Goal: Book appointment/travel/reservation

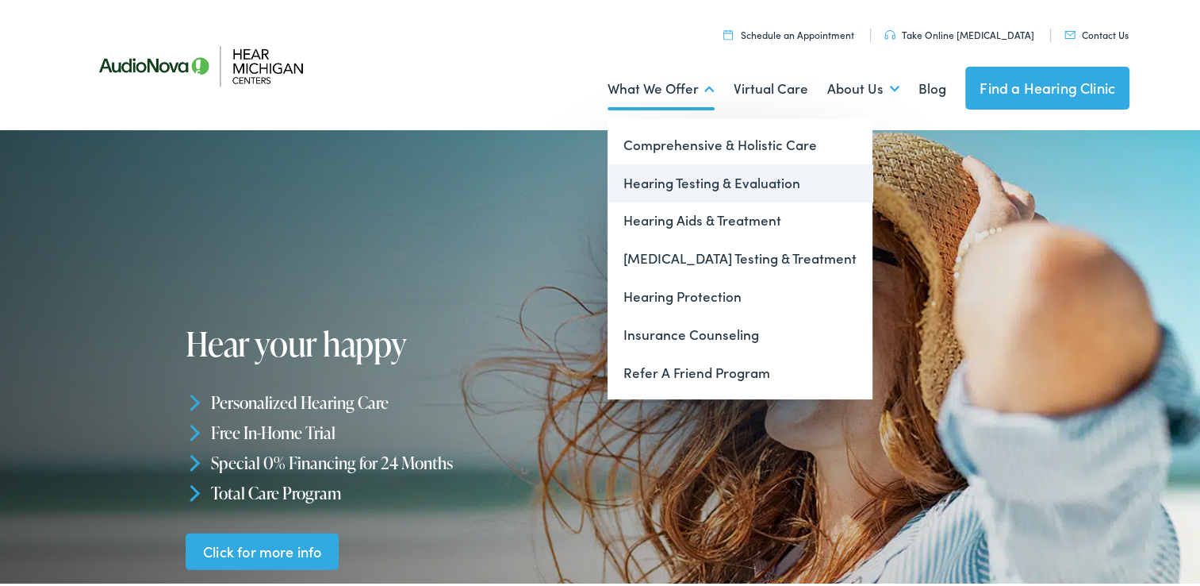
click at [673, 188] on link "Hearing Testing & Evaluation" at bounding box center [740, 180] width 265 height 38
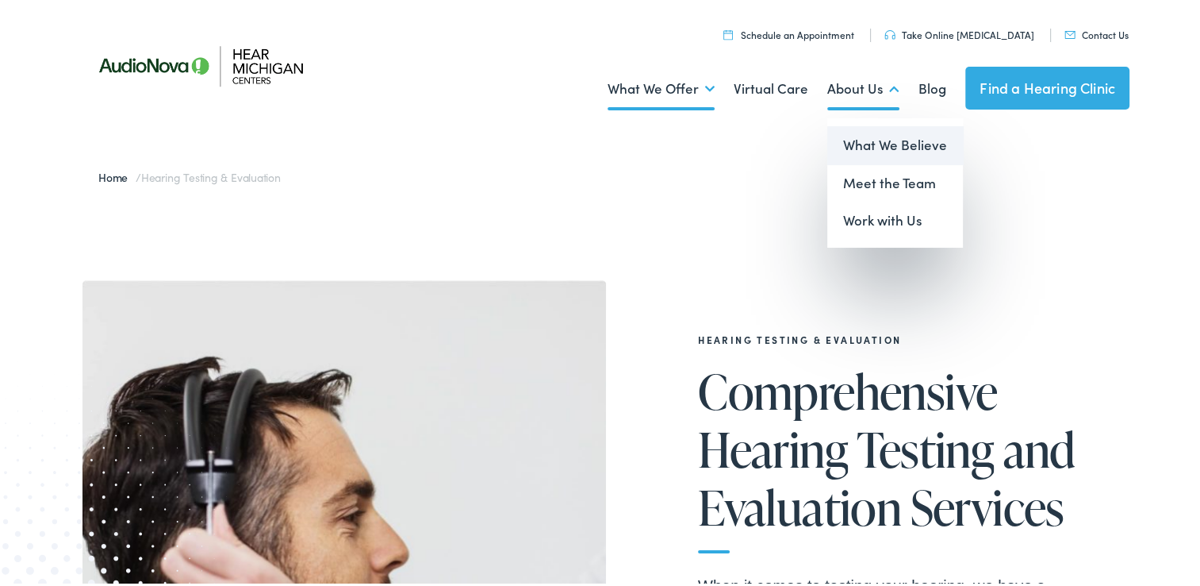
click at [889, 152] on link "What We Believe" at bounding box center [895, 142] width 136 height 38
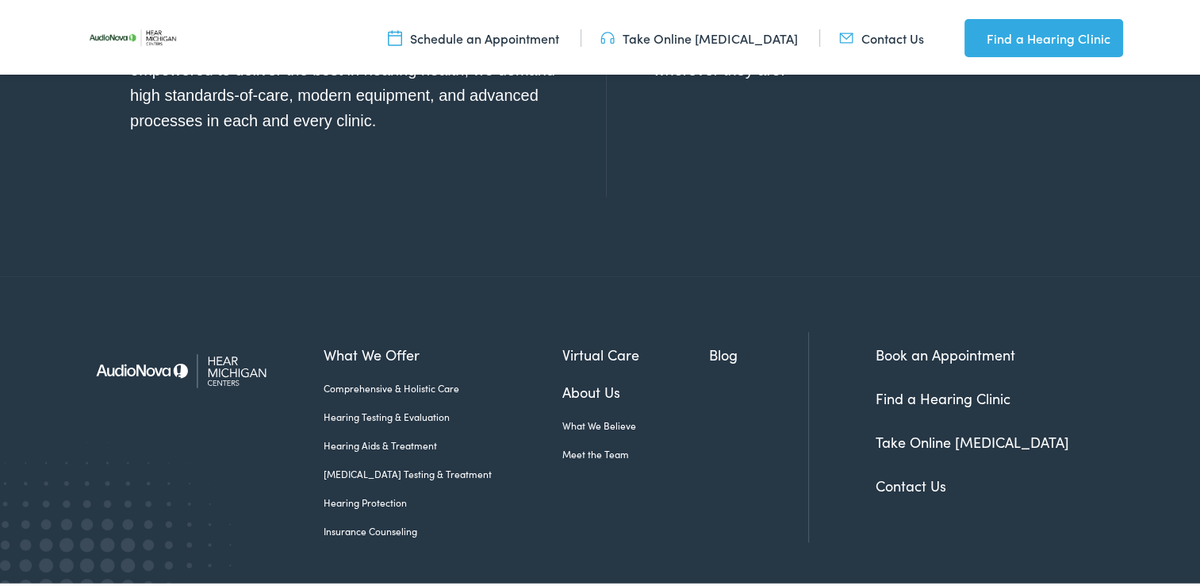
scroll to position [1914, 0]
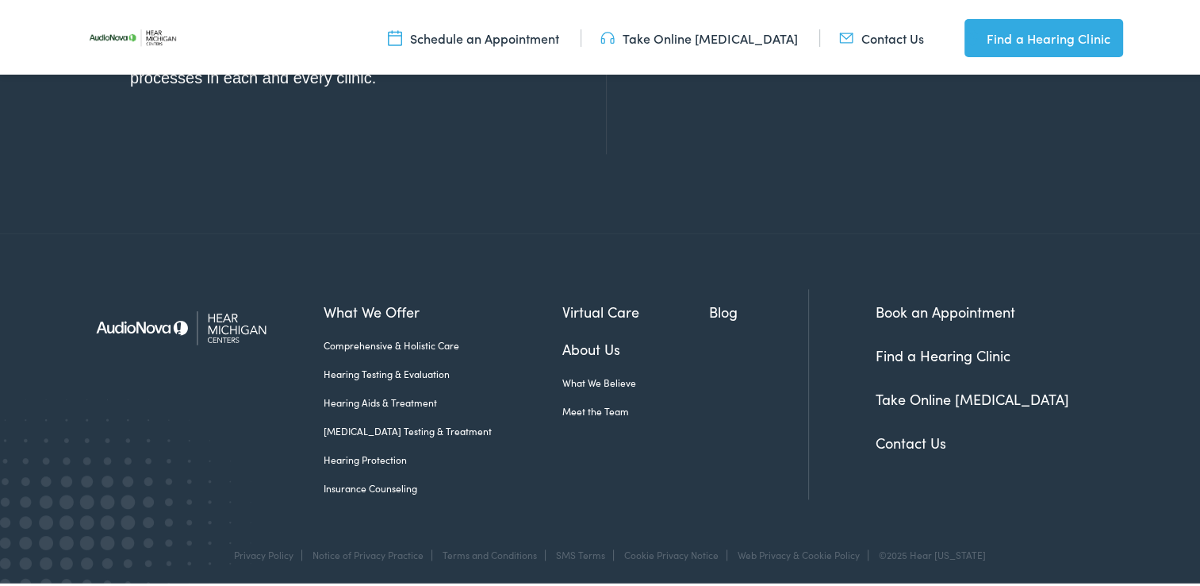
click at [924, 303] on link "Book an Appointment" at bounding box center [946, 308] width 140 height 20
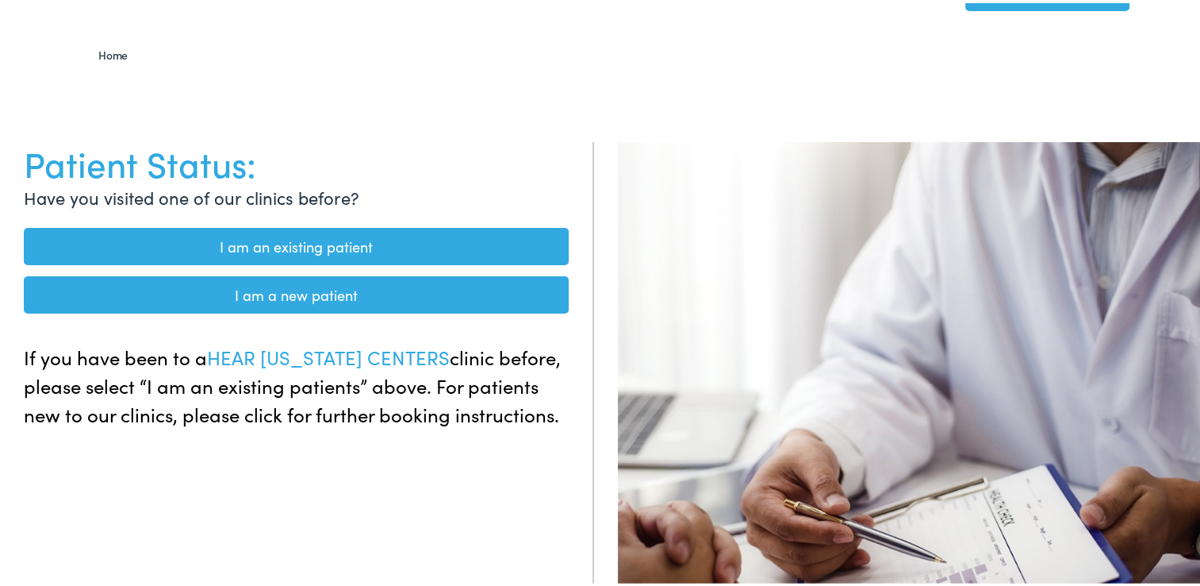
scroll to position [117, 0]
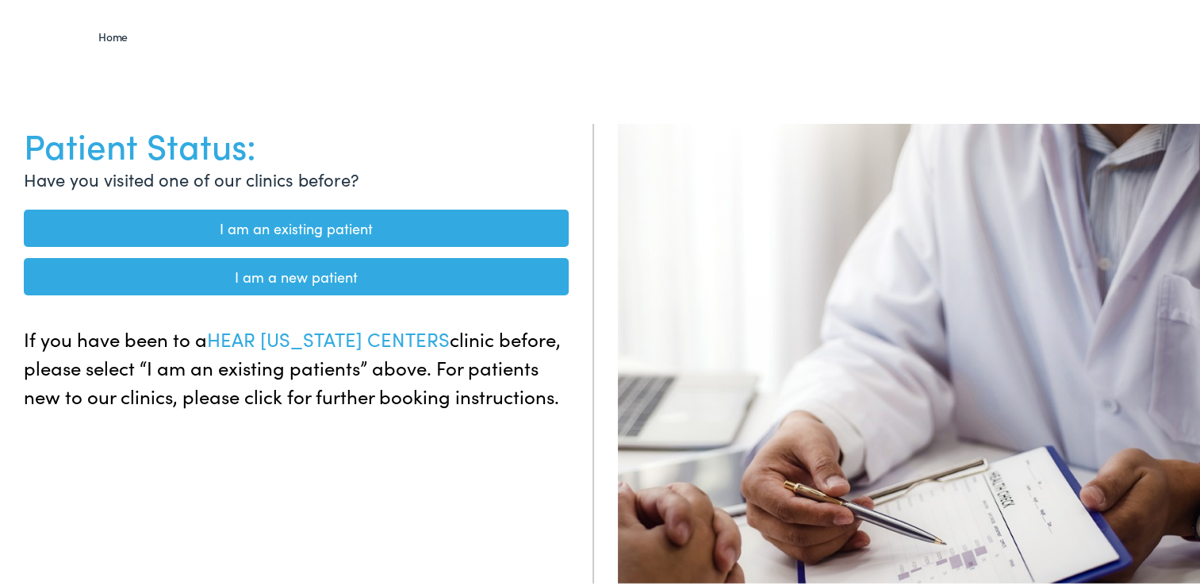
click at [289, 286] on link "I am a new patient" at bounding box center [296, 273] width 545 height 37
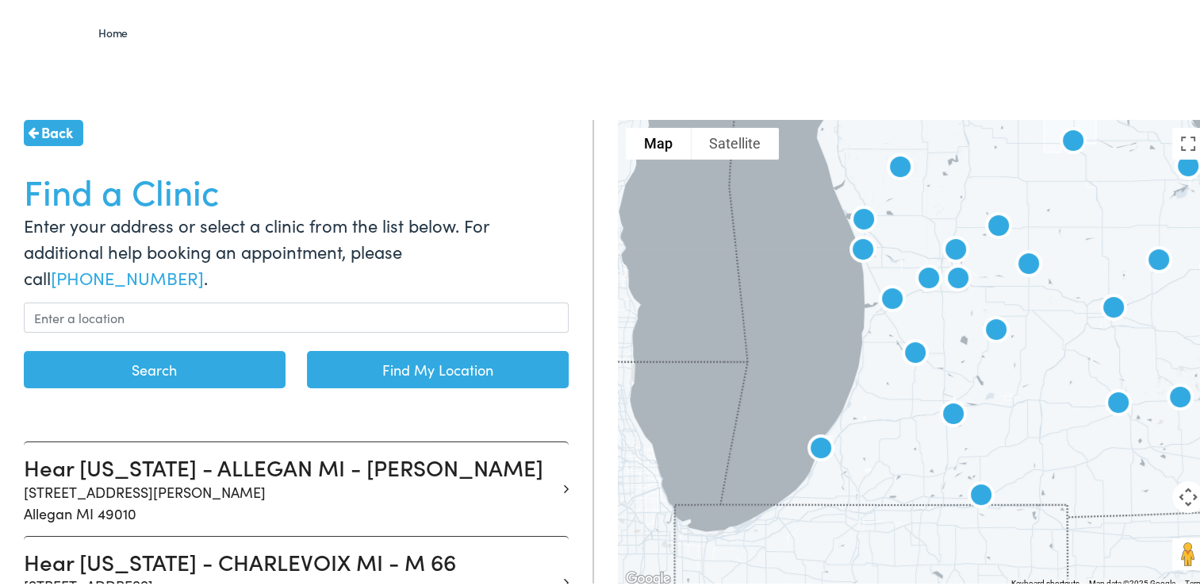
scroll to position [126, 0]
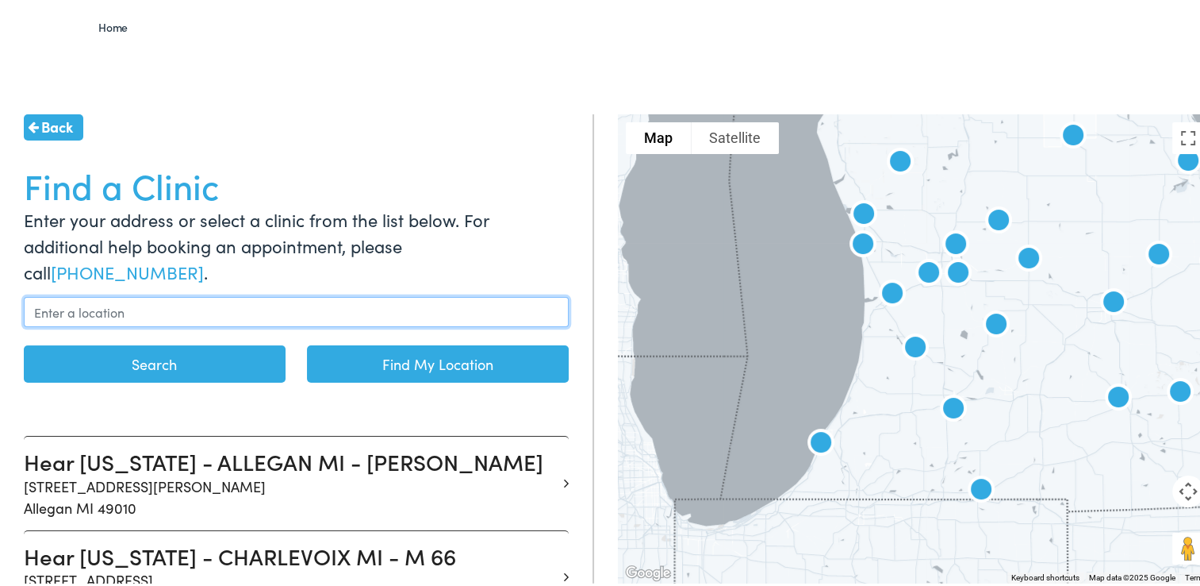
click at [273, 297] on input "text" at bounding box center [296, 309] width 545 height 30
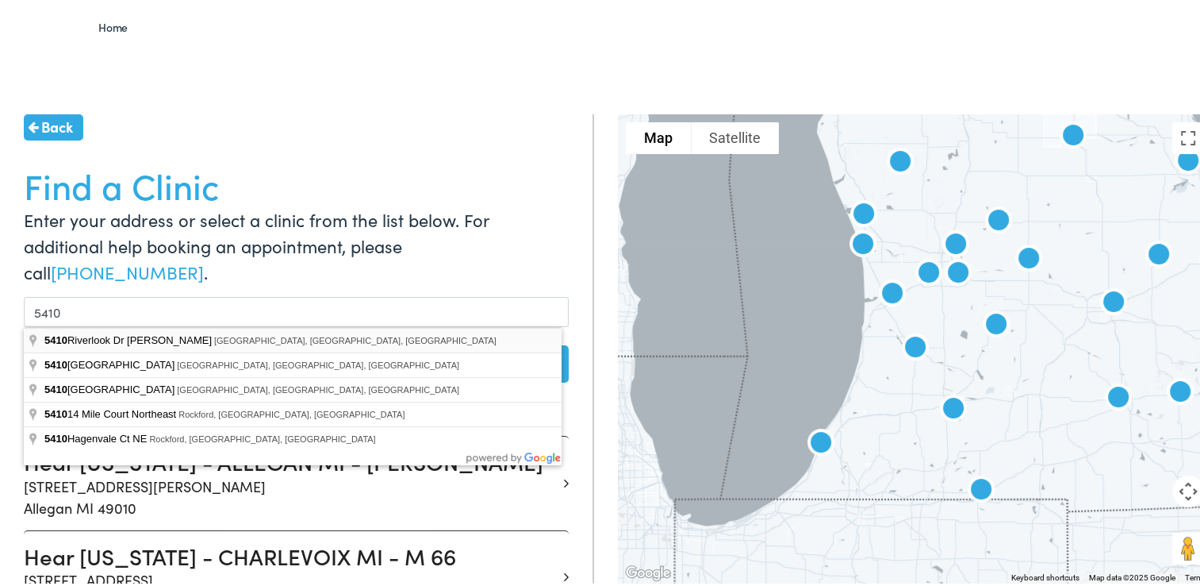
type input "5410 Riverlook Dr NE, Comstock Park, MI, USA"
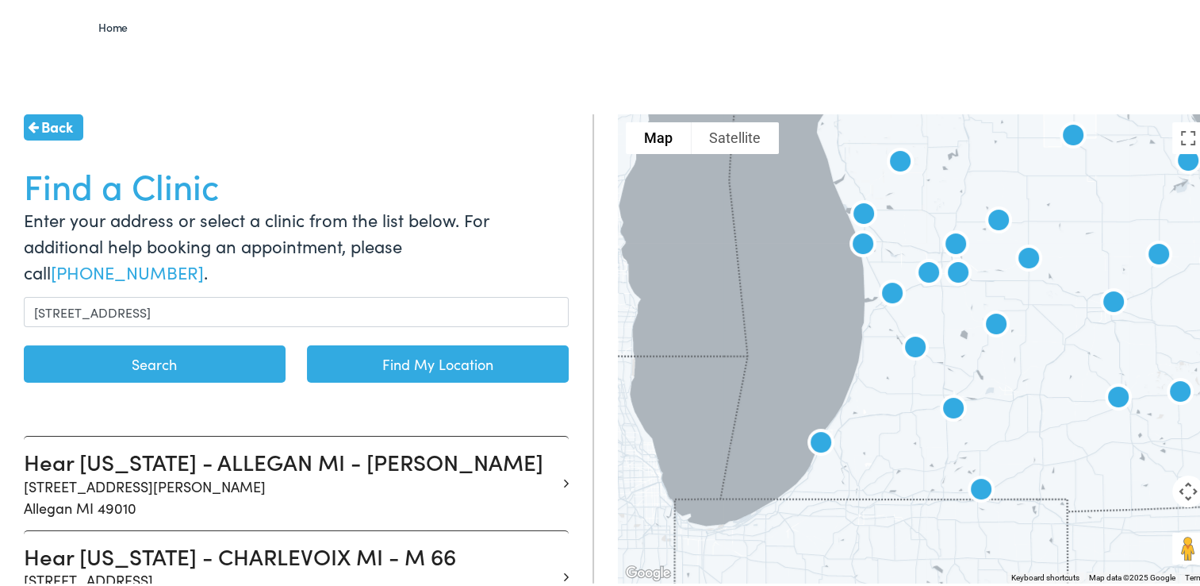
click at [163, 378] on button "Search" at bounding box center [155, 360] width 262 height 37
click at [140, 363] on button "Search" at bounding box center [155, 360] width 262 height 37
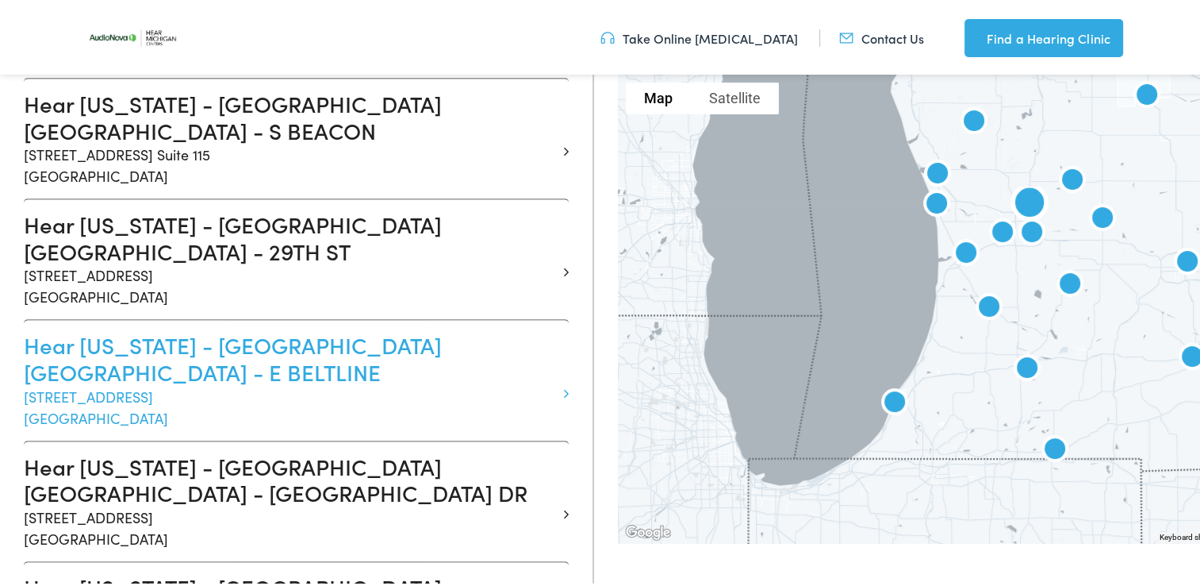
scroll to position [1035, 0]
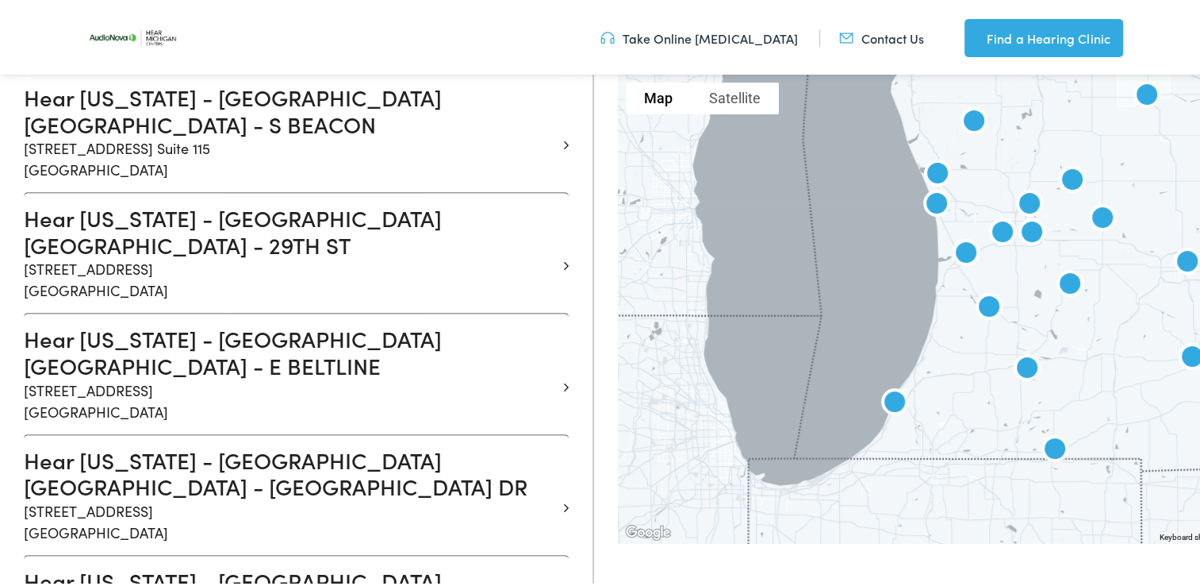
click at [1023, 197] on img at bounding box center [1029, 202] width 51 height 51
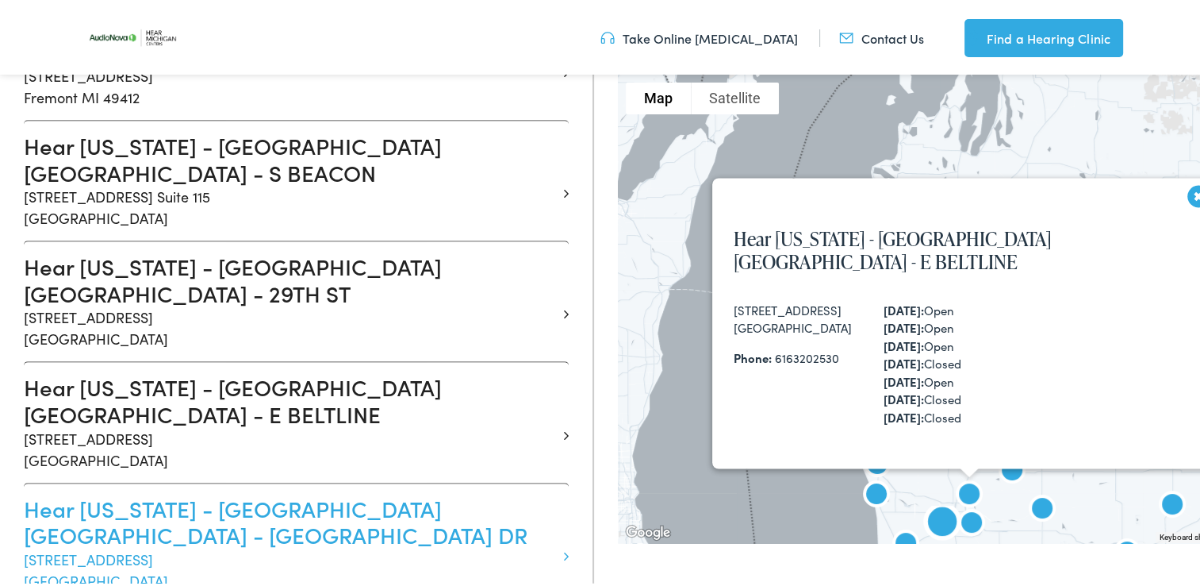
scroll to position [976, 0]
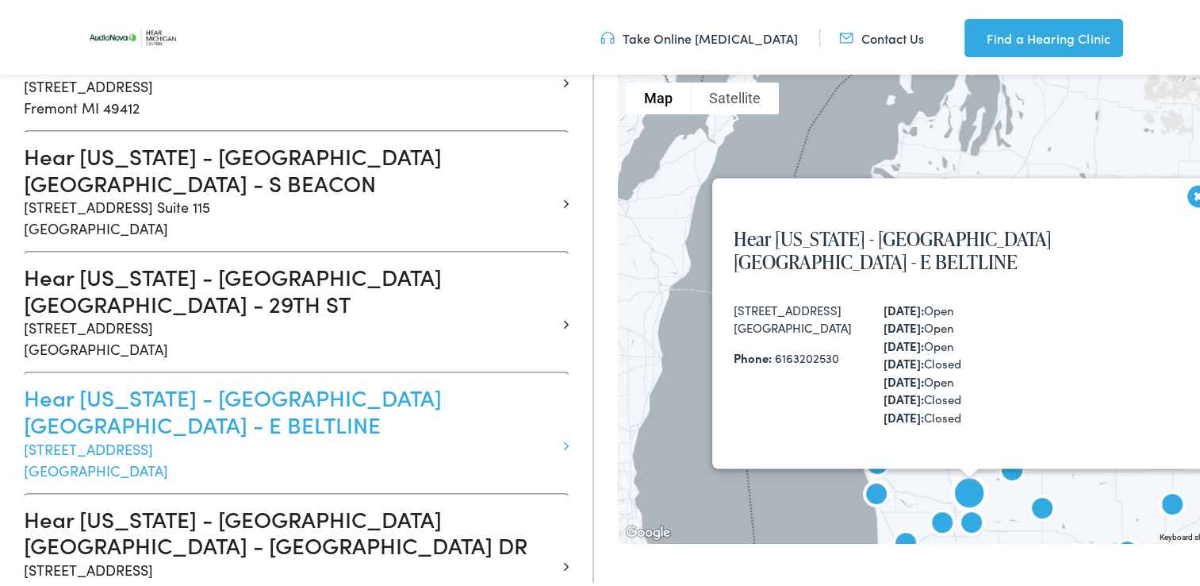
click at [226, 381] on h3 "Hear [US_STATE] - [GEOGRAPHIC_DATA] [GEOGRAPHIC_DATA] - E BELTLINE" at bounding box center [290, 407] width 533 height 53
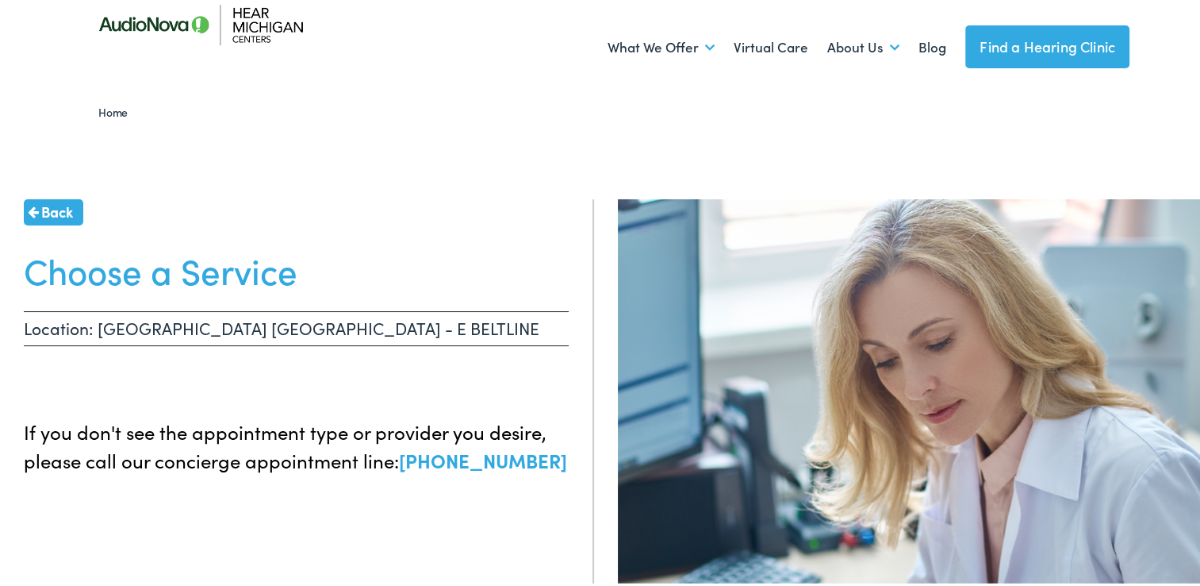
scroll to position [41, 0]
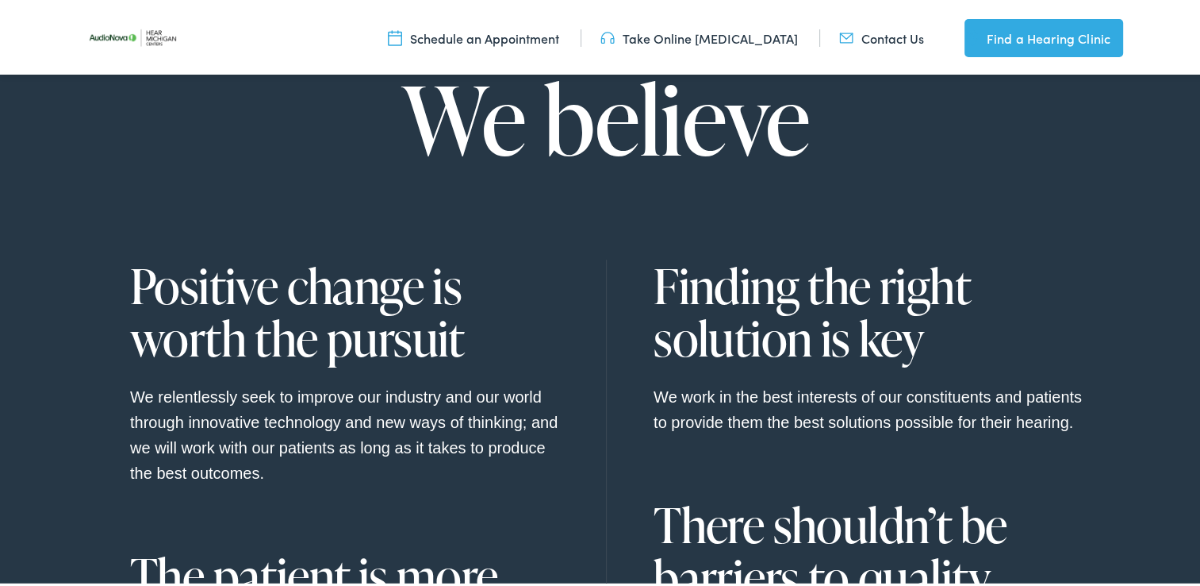
scroll to position [1152, 0]
click at [513, 37] on link "Schedule an Appointment" at bounding box center [473, 34] width 171 height 17
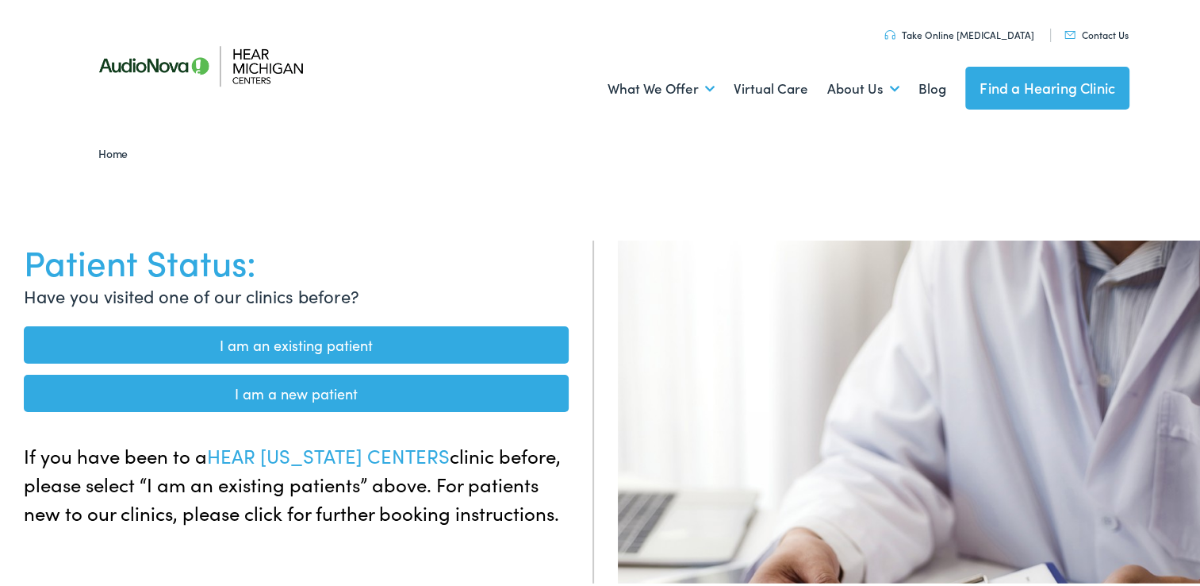
click at [283, 394] on link "I am a new patient" at bounding box center [296, 389] width 545 height 37
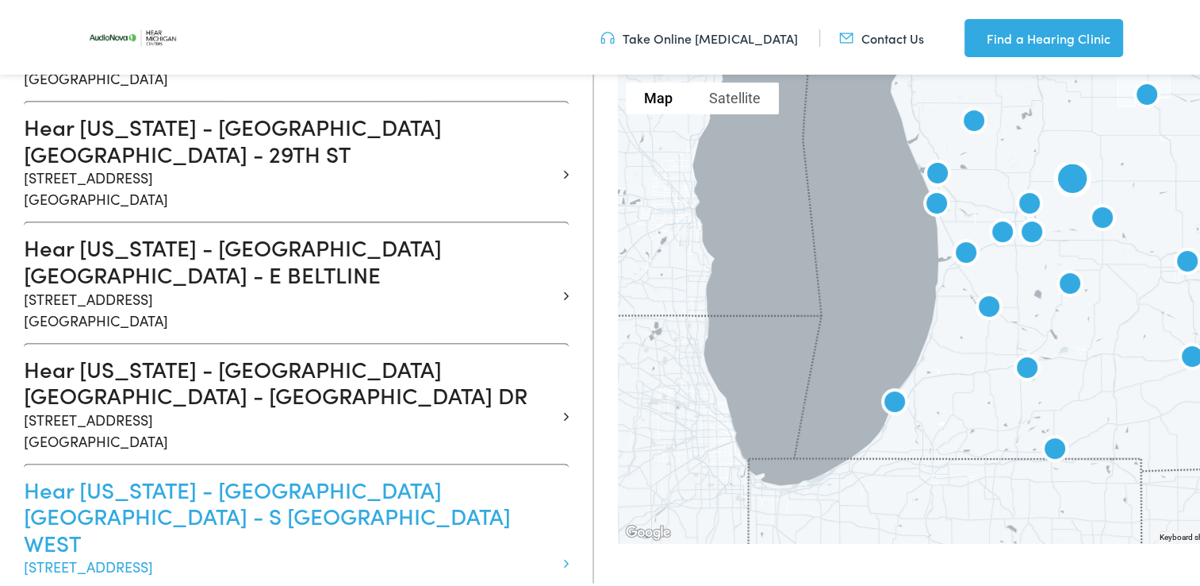
scroll to position [1123, 0]
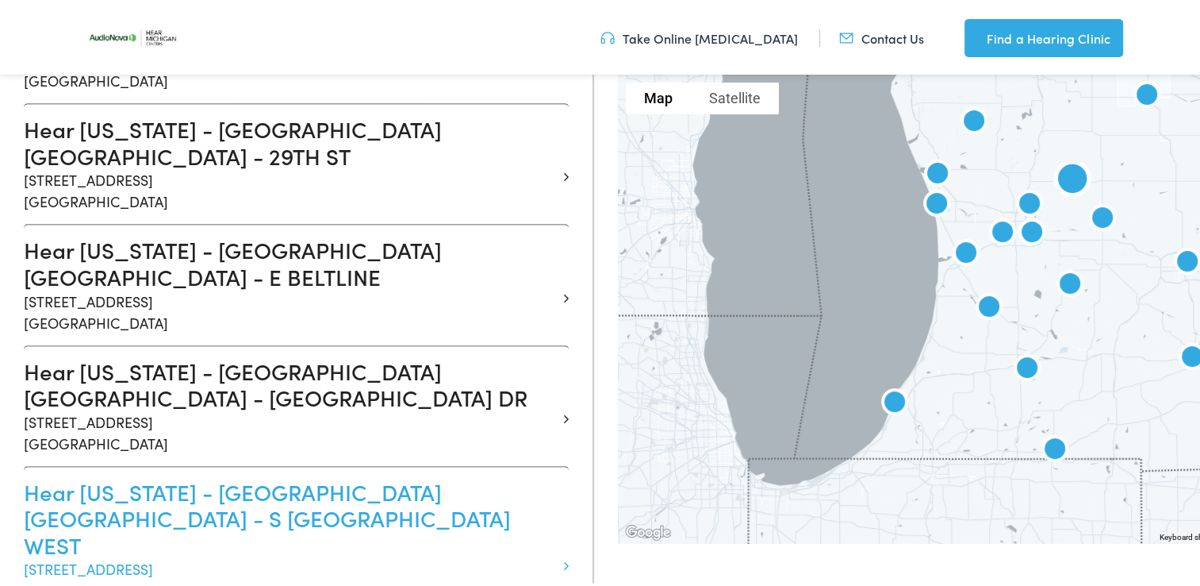
click at [210, 475] on h3 "Hear [US_STATE] - [GEOGRAPHIC_DATA] [GEOGRAPHIC_DATA] - S [GEOGRAPHIC_DATA] WEST" at bounding box center [290, 515] width 533 height 80
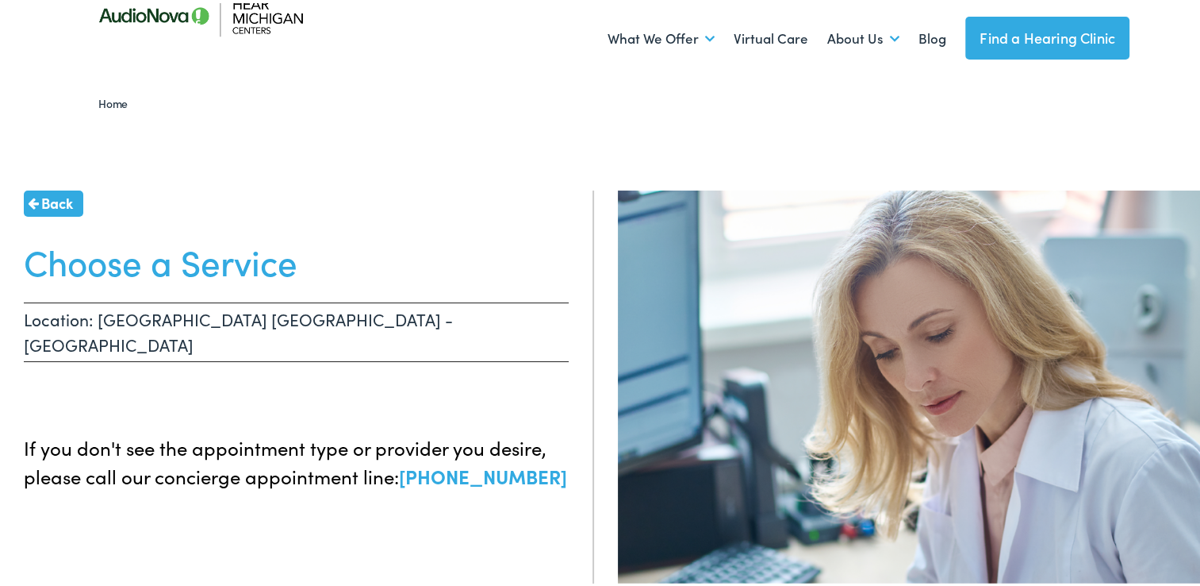
scroll to position [52, 0]
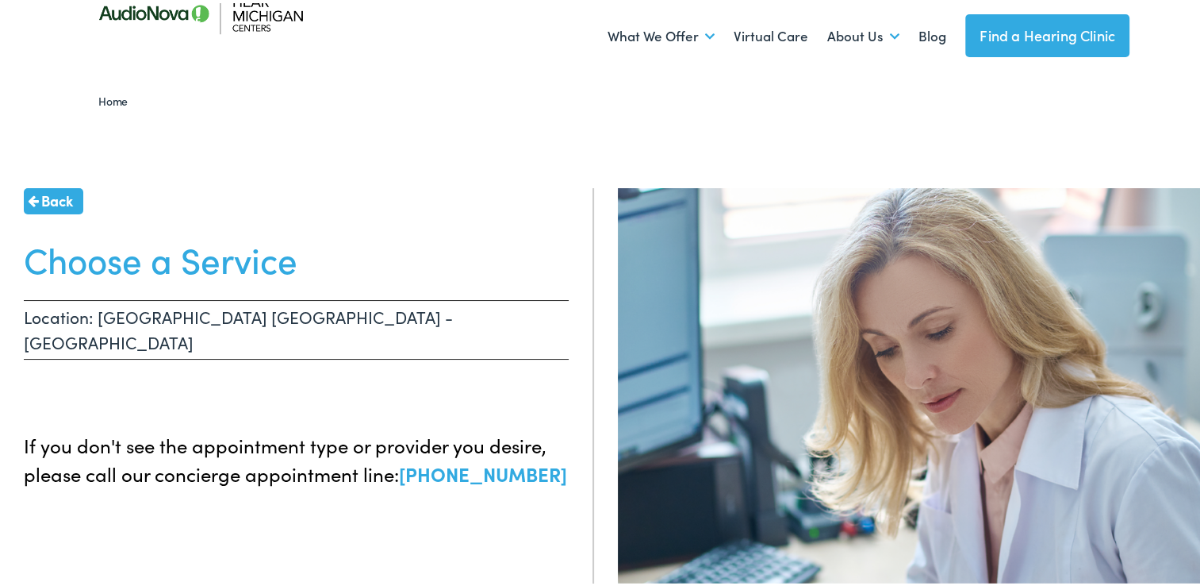
click at [52, 206] on span "Back" at bounding box center [57, 196] width 32 height 21
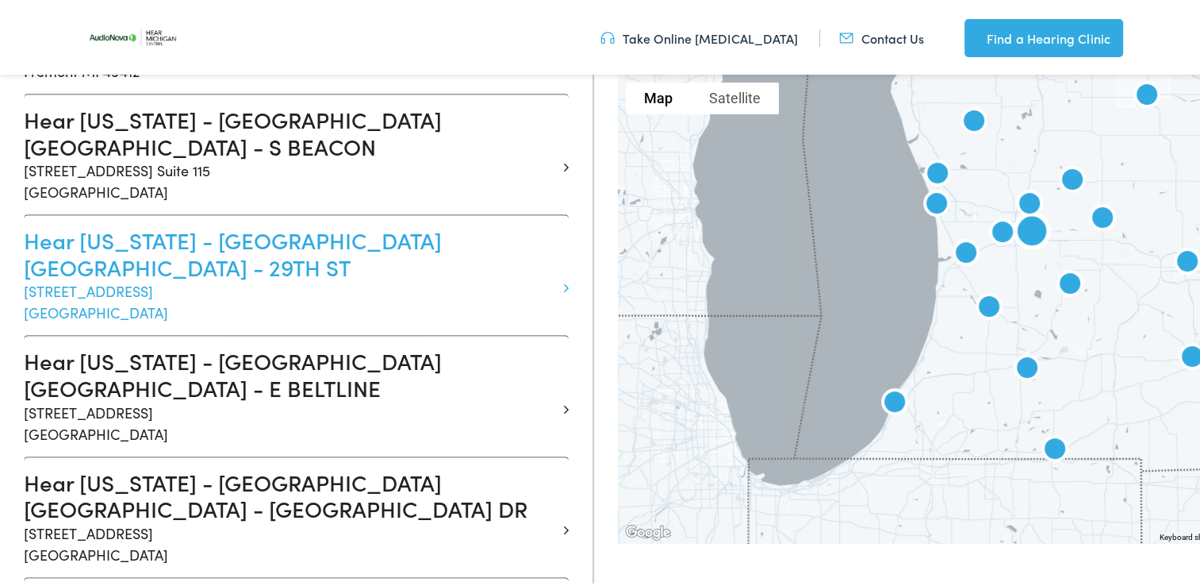
scroll to position [1014, 0]
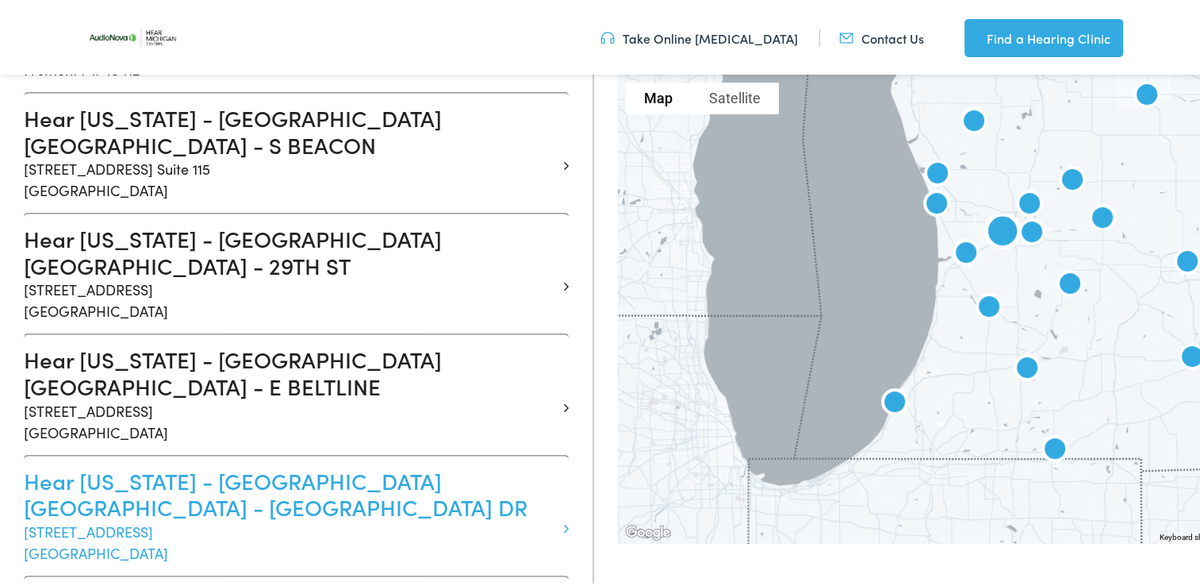
click at [295, 464] on h3 "Hear [US_STATE] - [GEOGRAPHIC_DATA] [GEOGRAPHIC_DATA] - [GEOGRAPHIC_DATA] DR" at bounding box center [290, 490] width 533 height 53
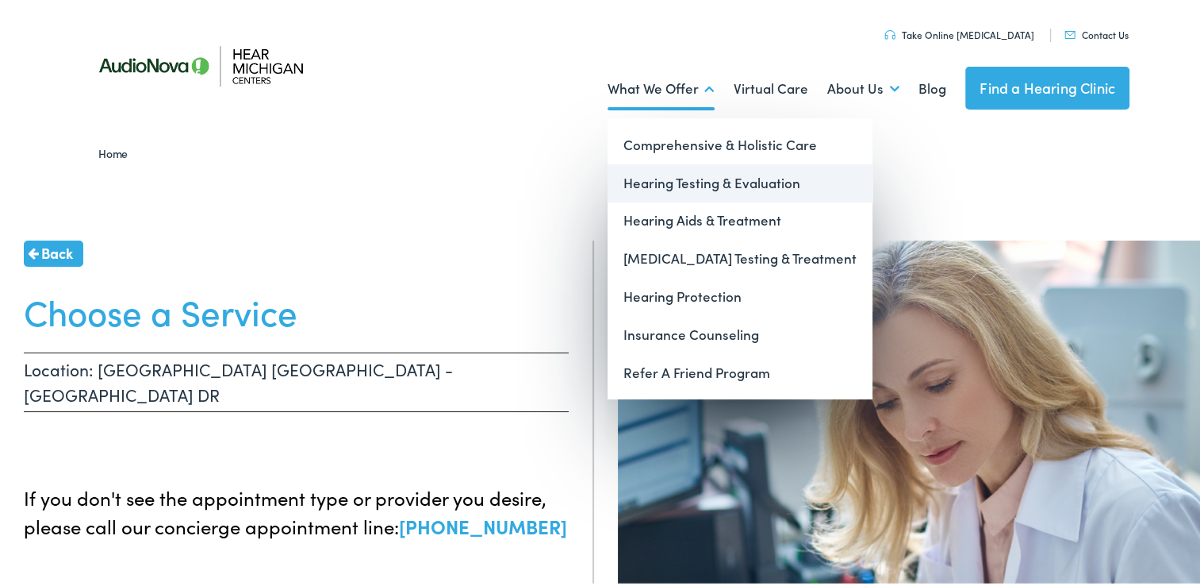
click at [683, 191] on link "Hearing Testing & Evaluation" at bounding box center [740, 180] width 265 height 38
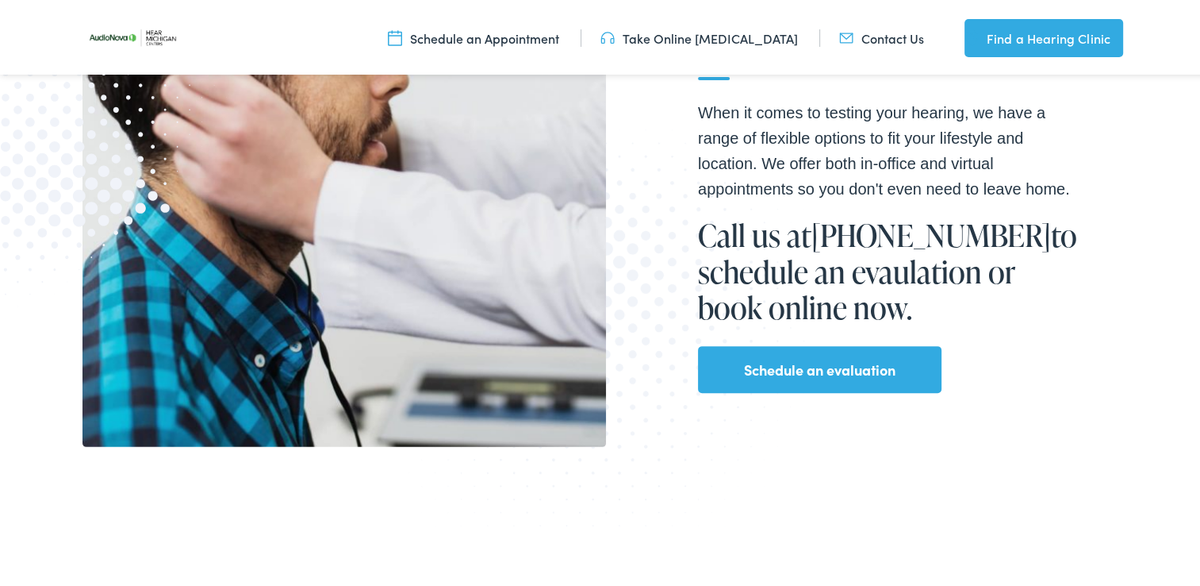
scroll to position [470, 0]
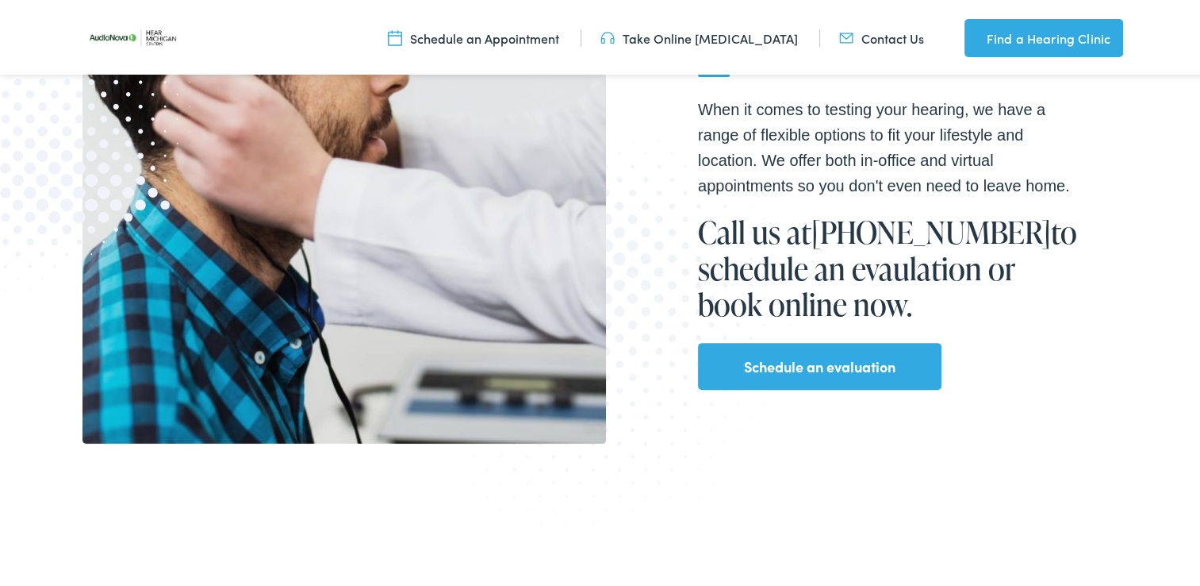
click at [812, 367] on link "Schedule an evaluation" at bounding box center [820, 363] width 152 height 25
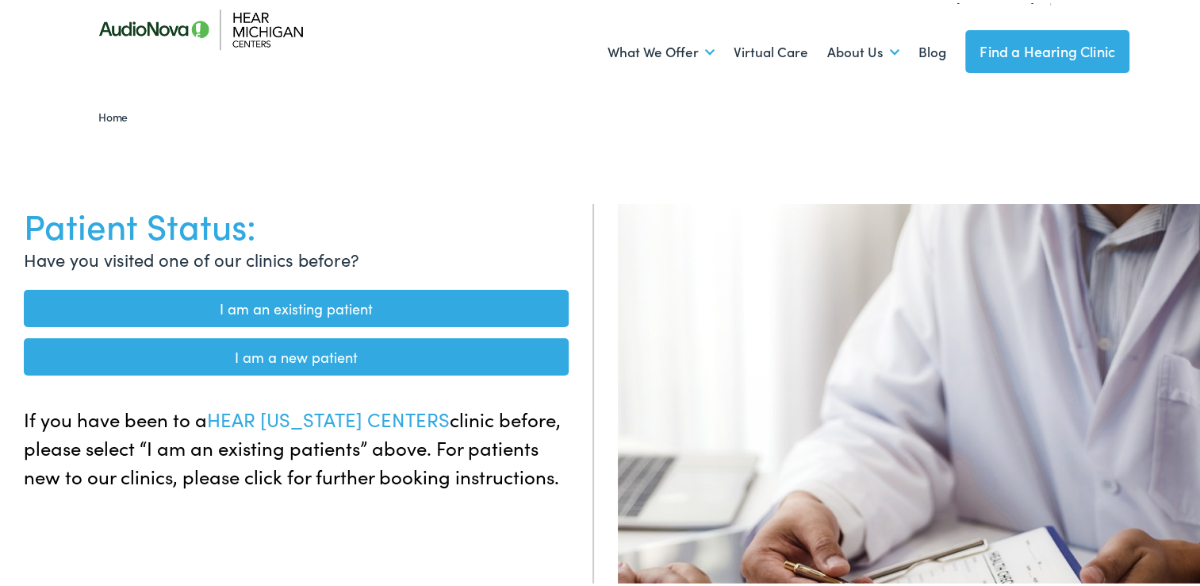
scroll to position [30, 0]
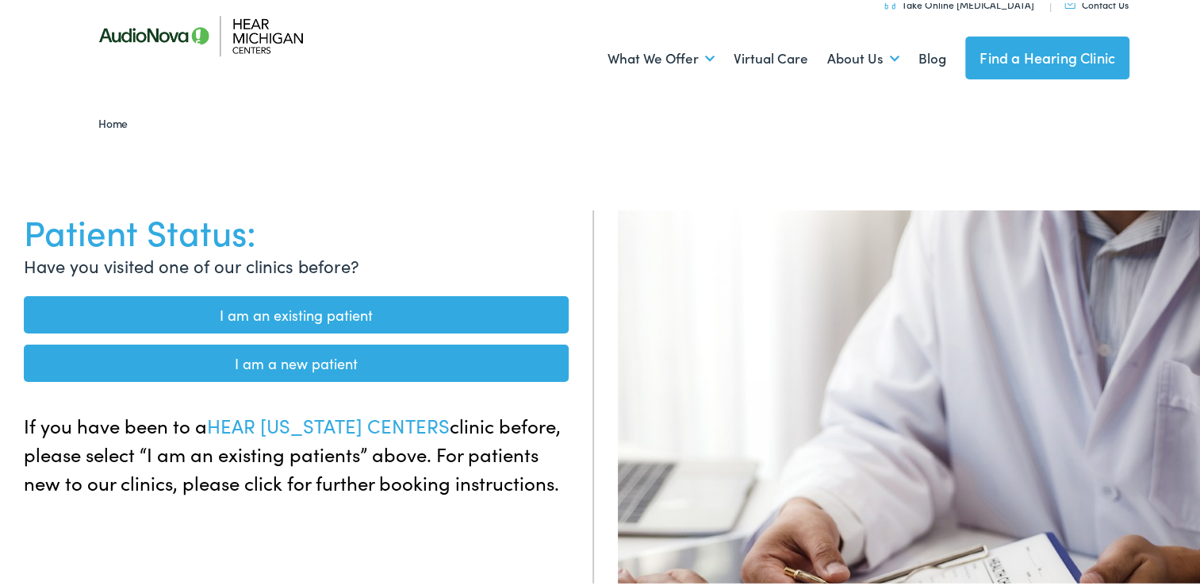
click at [286, 358] on link "I am a new patient" at bounding box center [296, 359] width 545 height 37
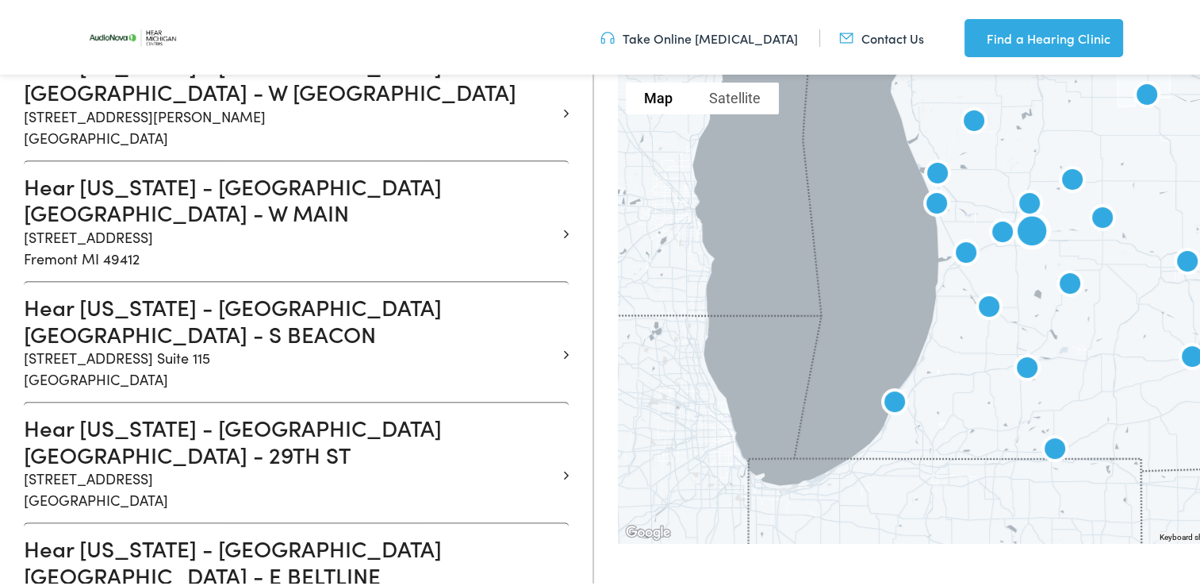
scroll to position [824, 0]
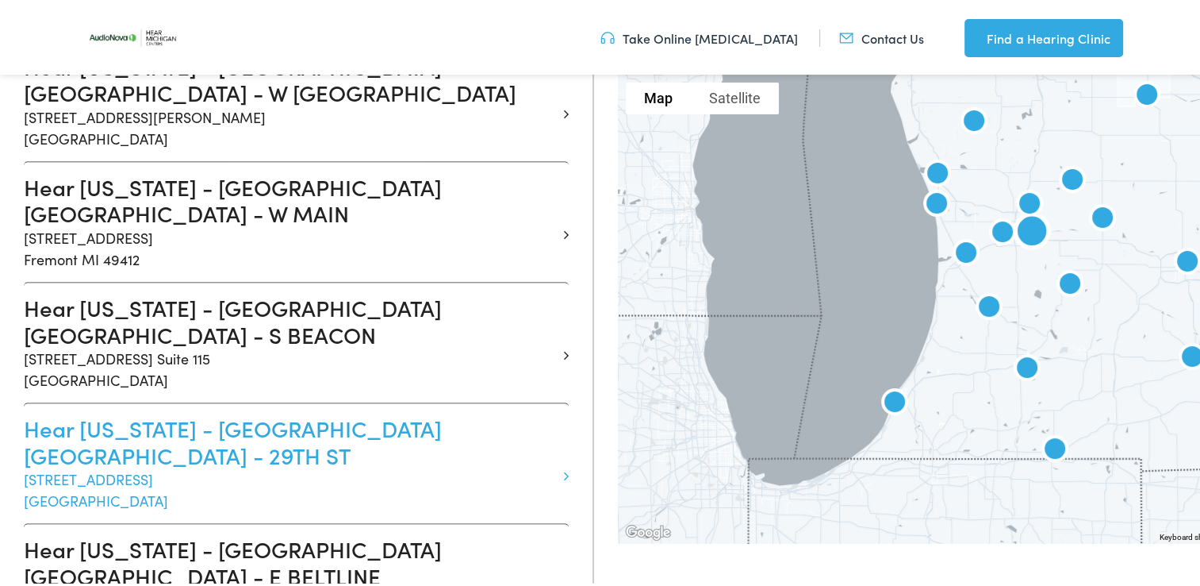
click at [286, 412] on h3 "Hear [US_STATE] - [GEOGRAPHIC_DATA] [GEOGRAPHIC_DATA] - 29TH ST" at bounding box center [290, 438] width 533 height 53
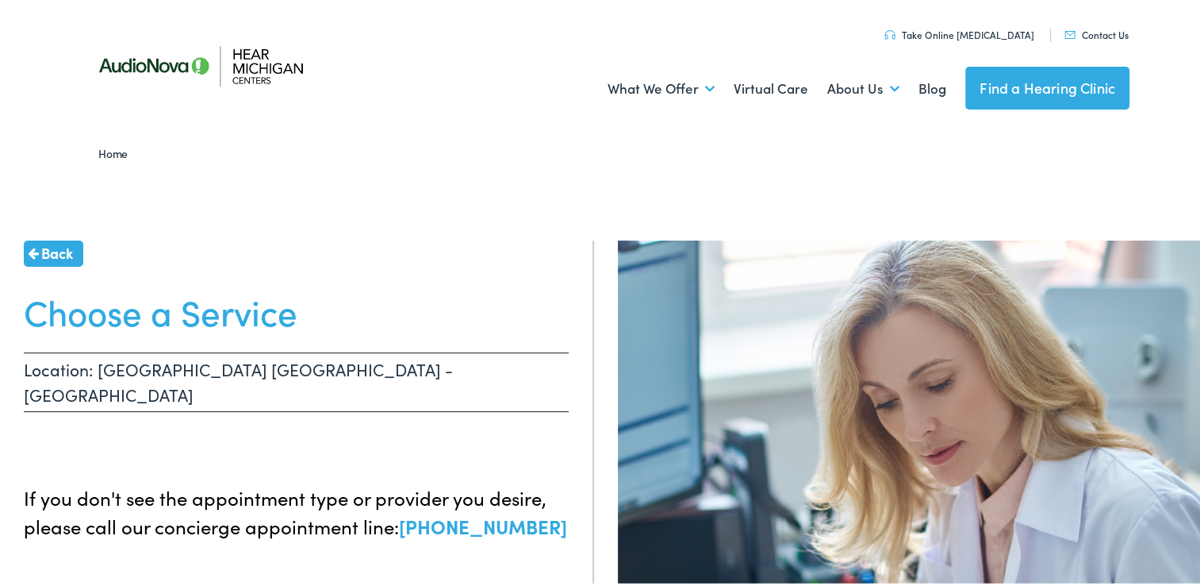
click at [41, 252] on span "Back" at bounding box center [57, 249] width 32 height 21
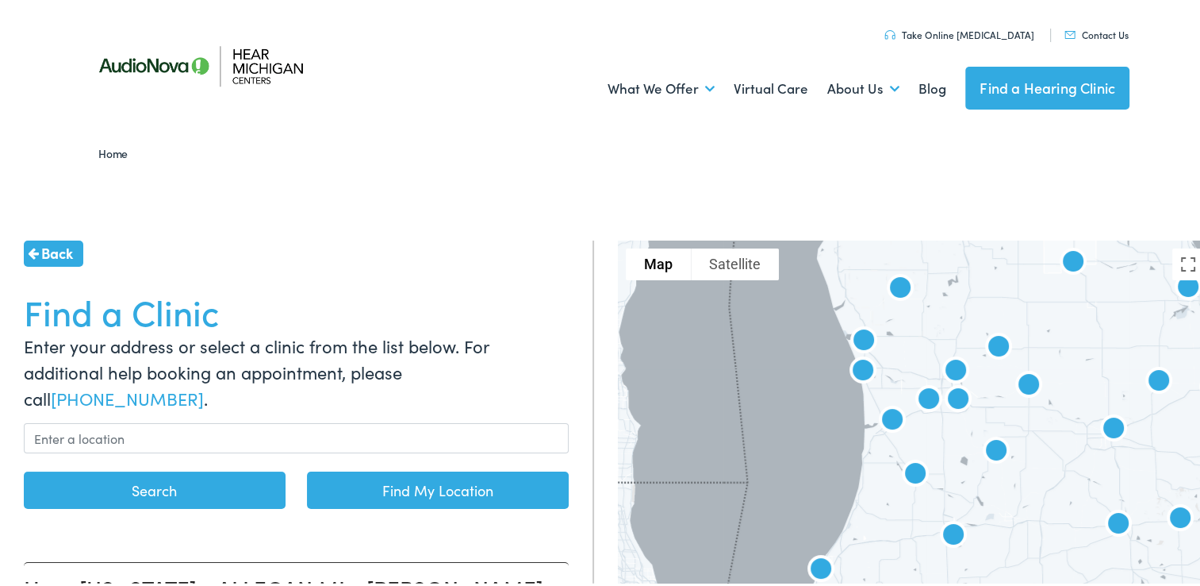
click at [463, 95] on ul "What We Offer Comprehensive & Holistic Care Hearing Testing & Evaluation Hearin…" at bounding box center [606, 85] width 1047 height 59
